Goal: Find specific page/section: Find specific page/section

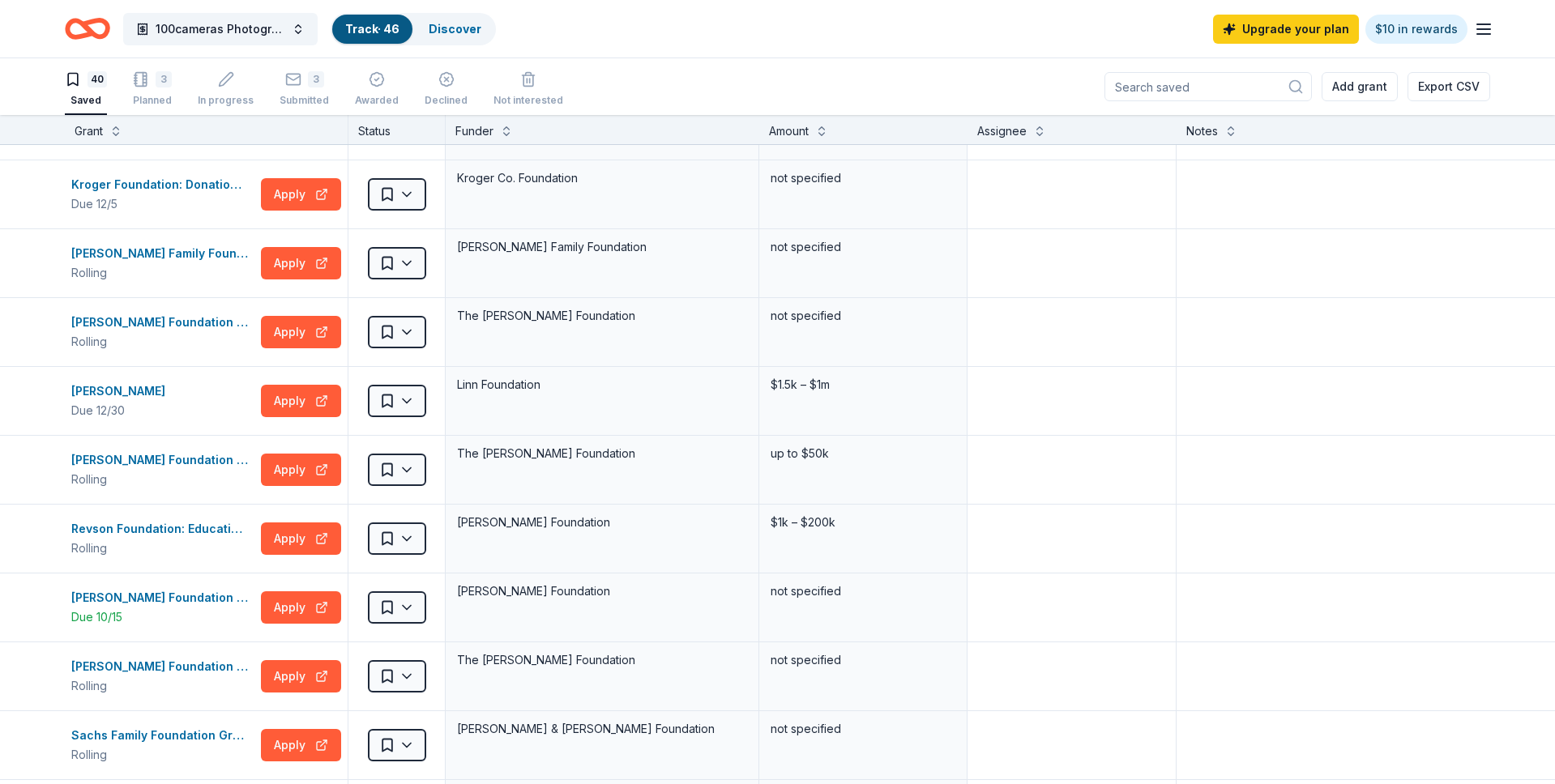
scroll to position [1249, 0]
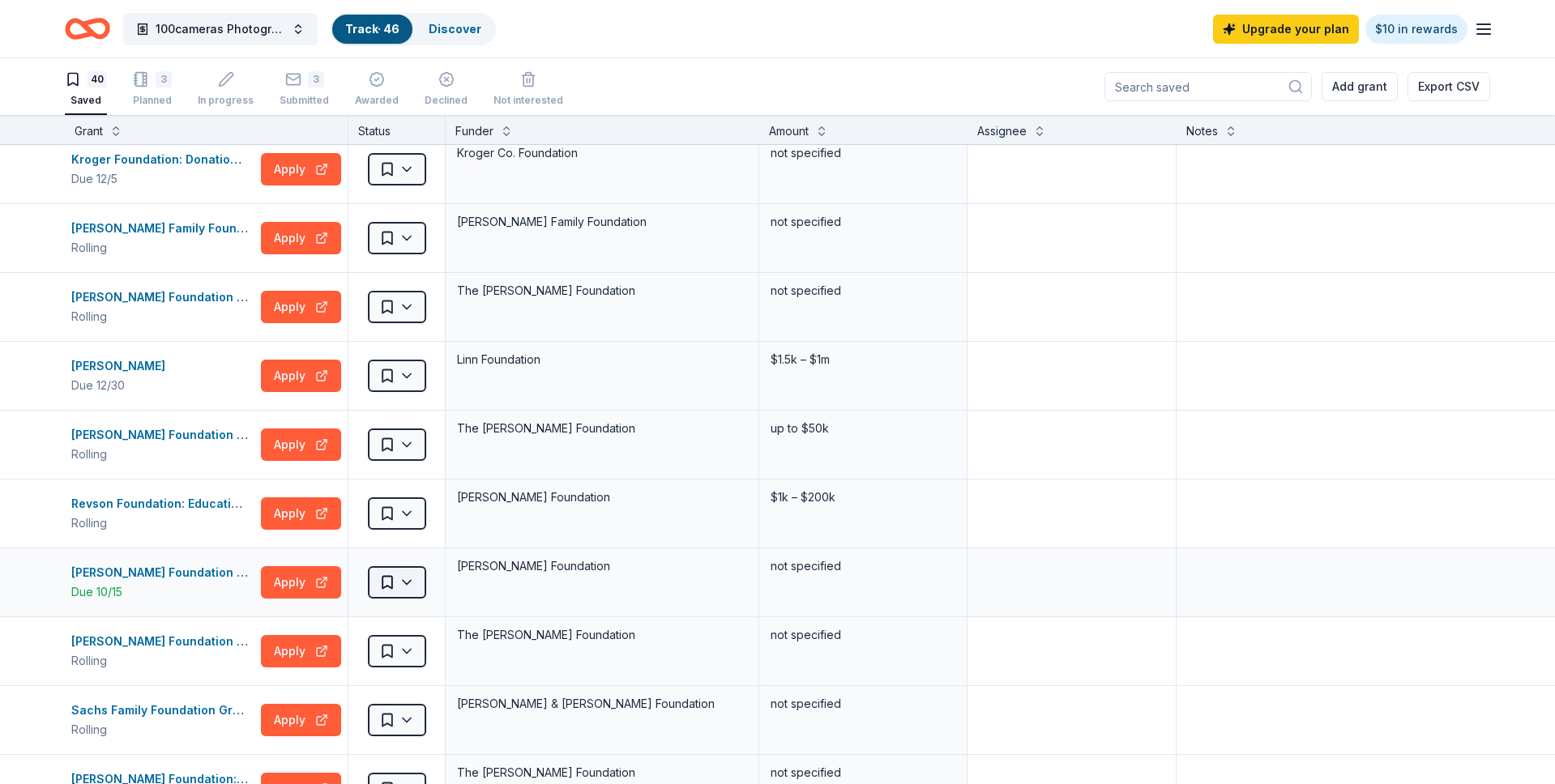
click at [409, 576] on html "100cameras Photography & Social Emotional Programming for Youth Track · 46 Disc…" at bounding box center [778, 392] width 1555 height 784
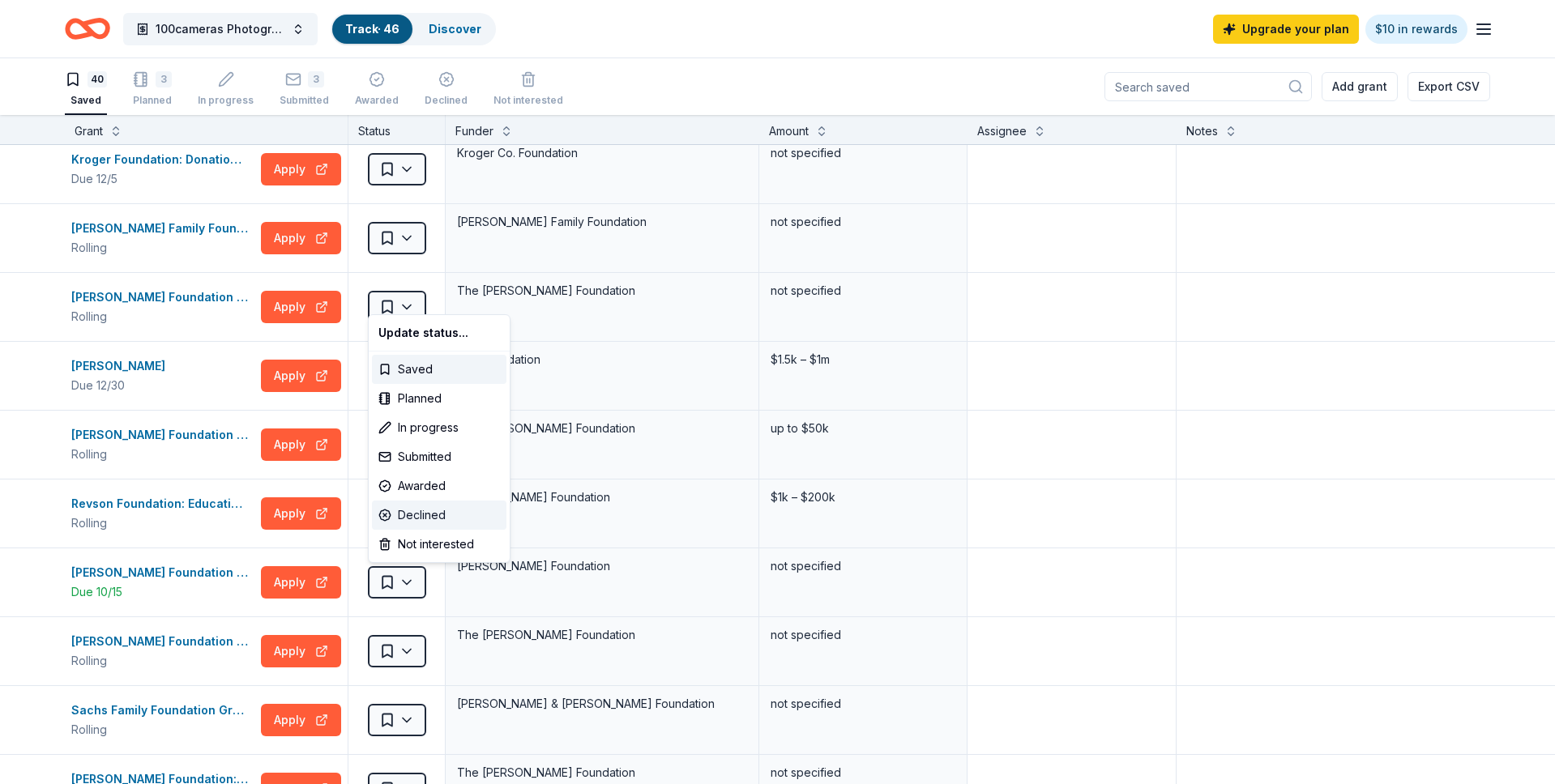
click at [409, 511] on div "Declined" at bounding box center [439, 515] width 135 height 29
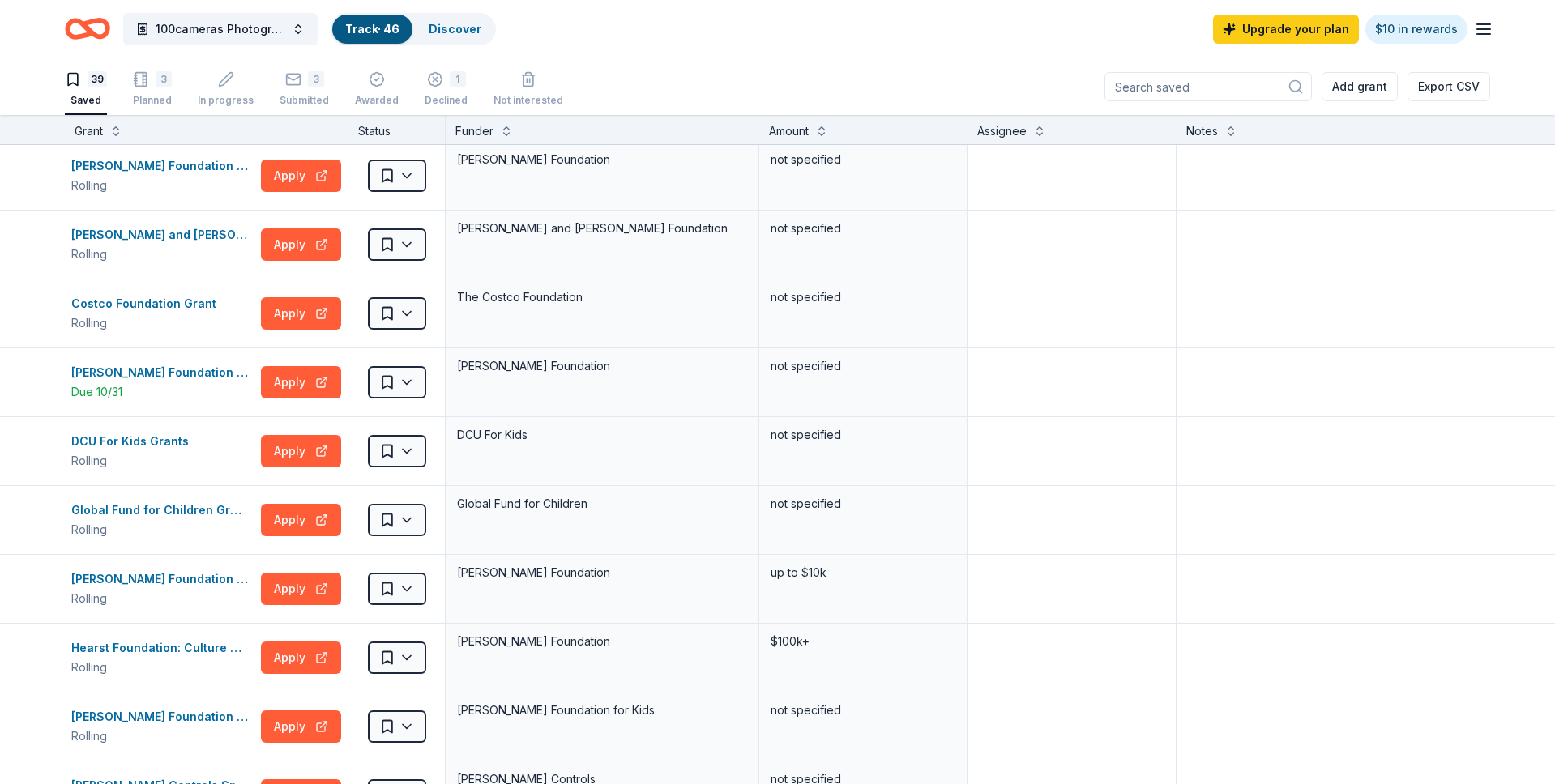
scroll to position [0, 0]
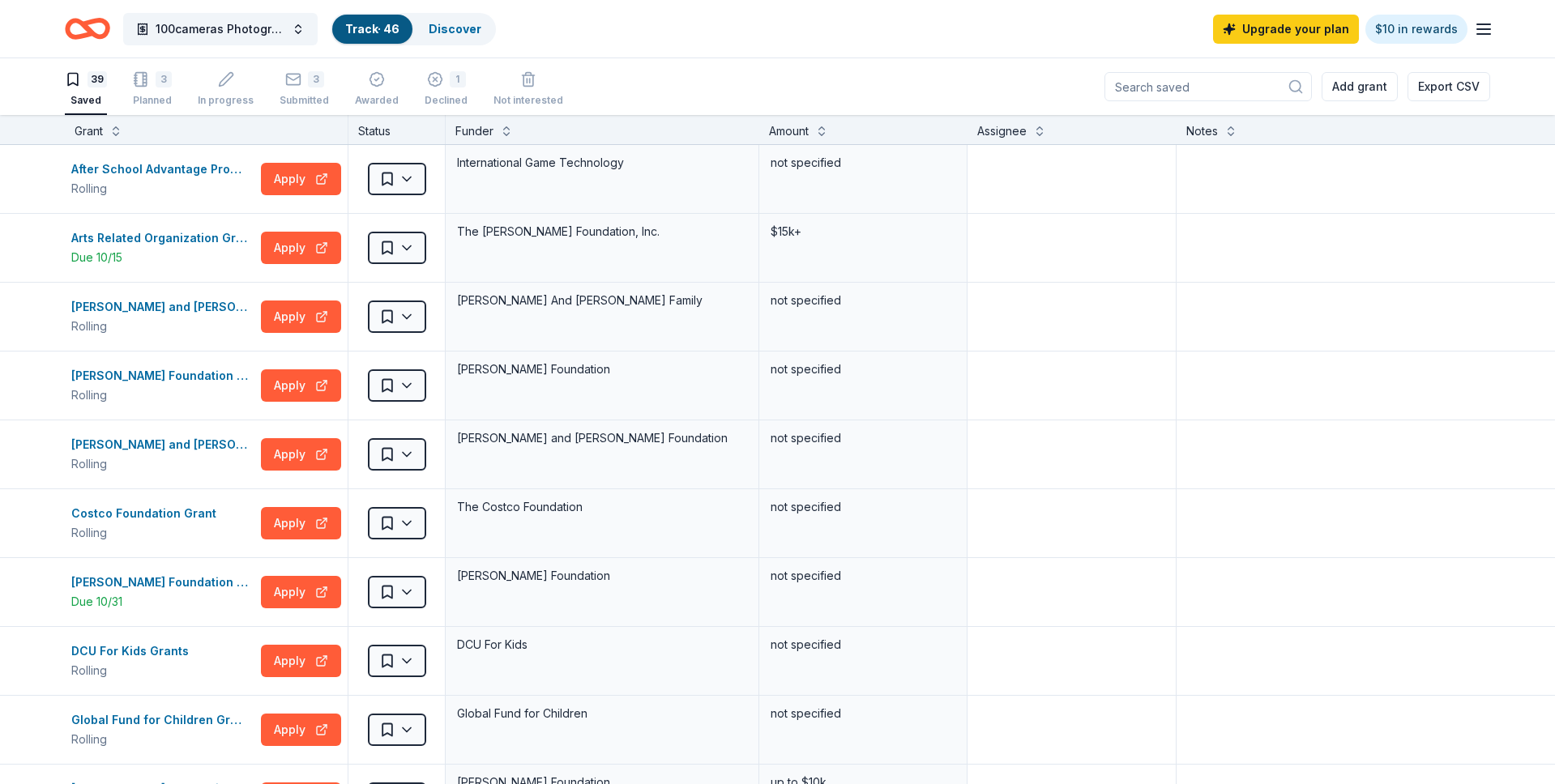
click at [1257, 94] on input at bounding box center [1209, 87] width 207 height 29
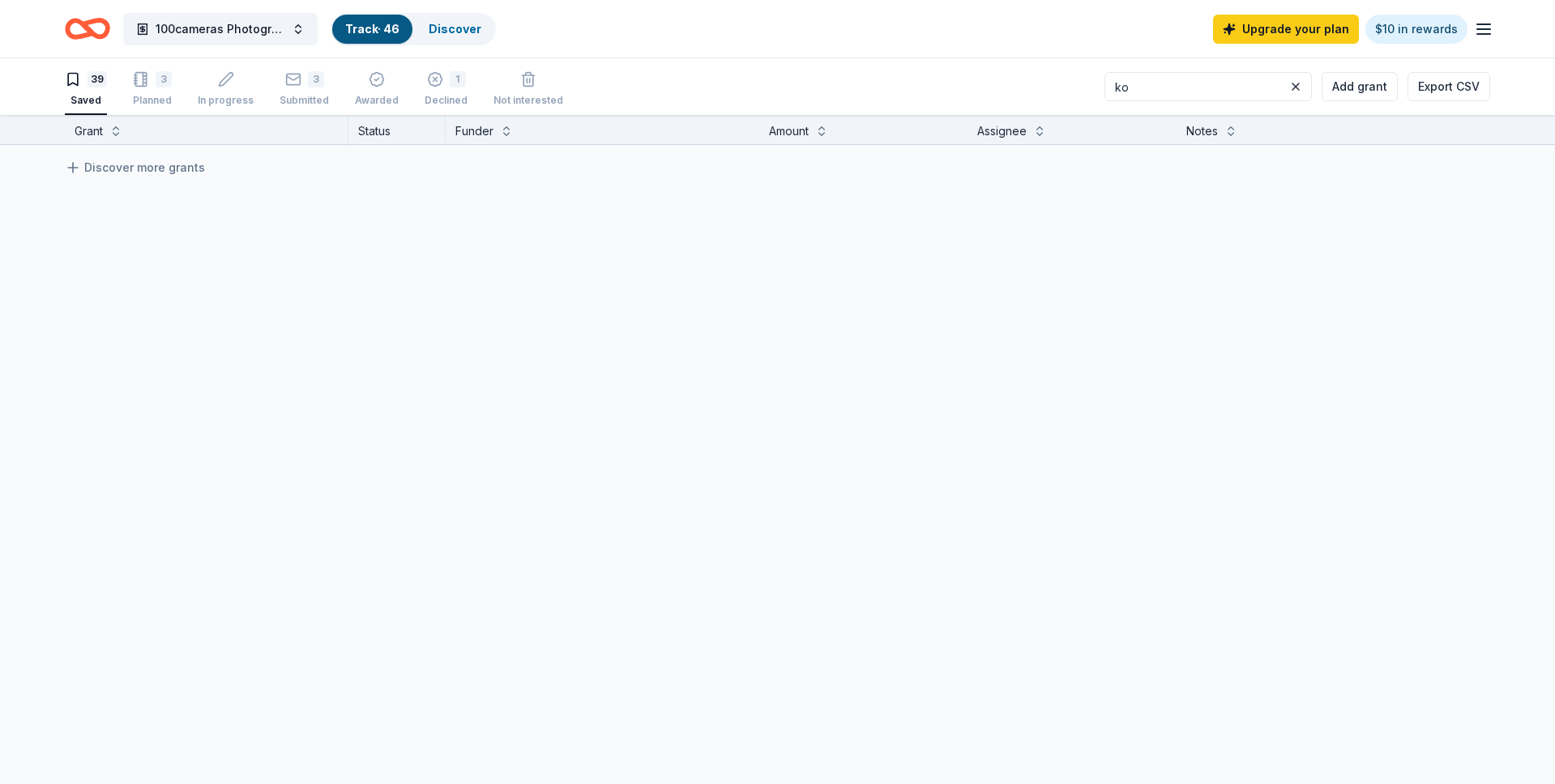
type input "k"
